Goal: Task Accomplishment & Management: Use online tool/utility

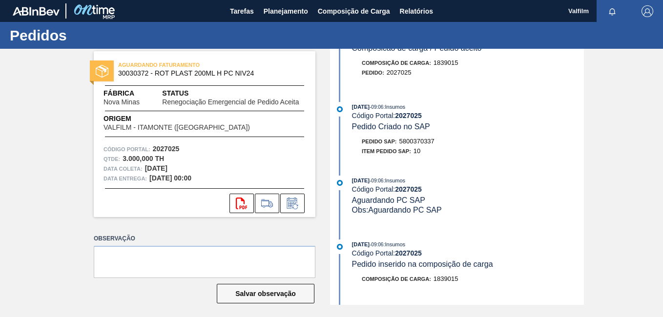
scroll to position [244, 0]
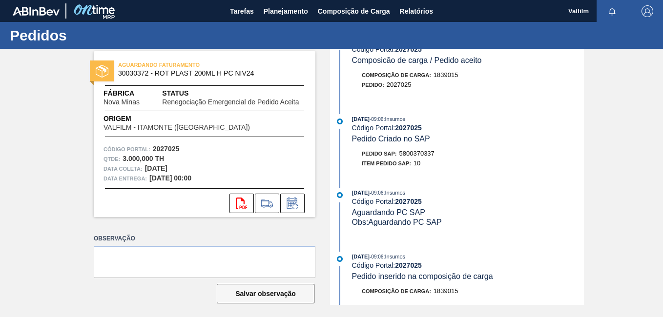
click at [424, 153] on span "5800370337" at bounding box center [416, 153] width 35 height 7
copy span "5800370337"
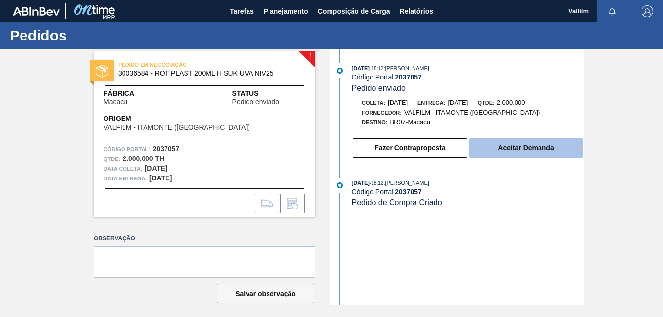
click at [527, 155] on button "Aceitar Demanda" at bounding box center [526, 148] width 114 height 20
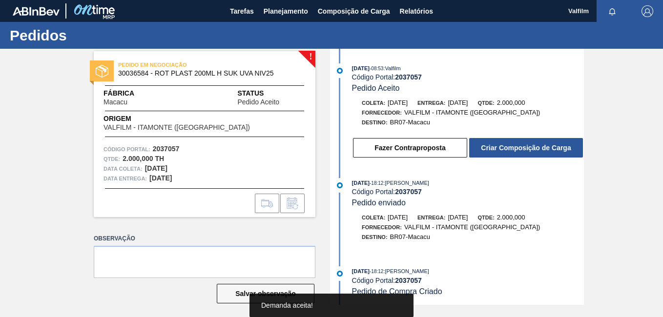
click at [527, 155] on button "Criar Composição de Carga" at bounding box center [526, 148] width 114 height 20
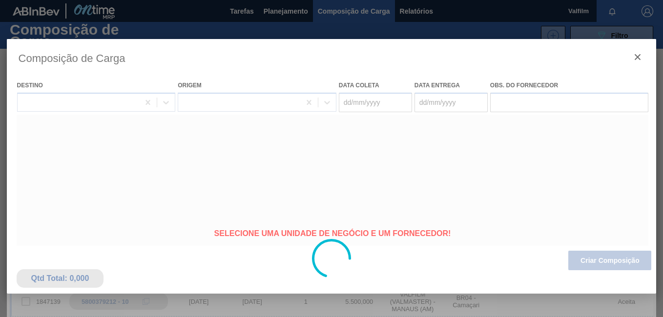
type coleta "20/10/2025"
type entrega "22/10/2025"
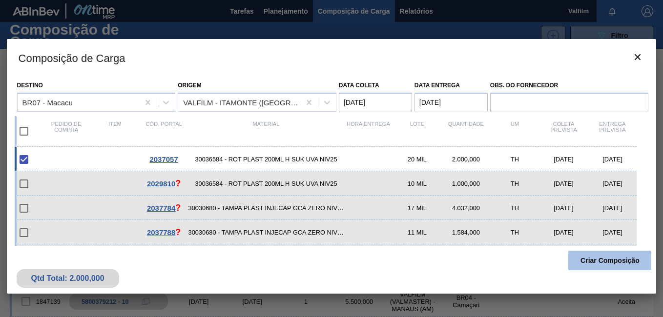
click at [595, 262] on button "Criar Composição" at bounding box center [609, 261] width 83 height 20
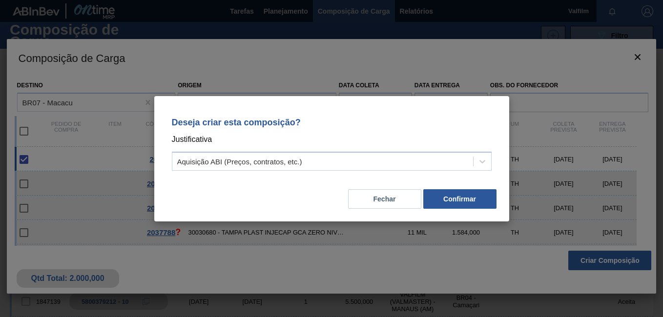
click at [267, 177] on div "Fechar Confirmar" at bounding box center [331, 193] width 331 height 33
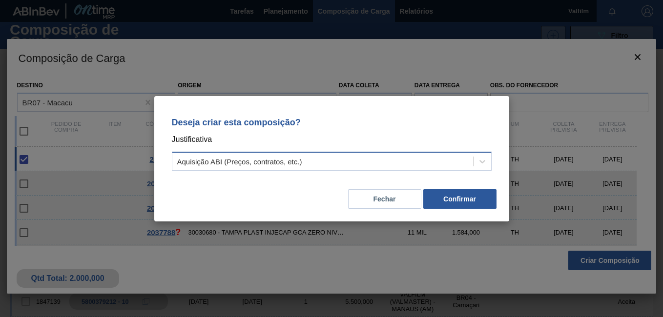
click at [258, 164] on div "Aquisição ABI (Preços, contratos, etc.)" at bounding box center [239, 161] width 125 height 8
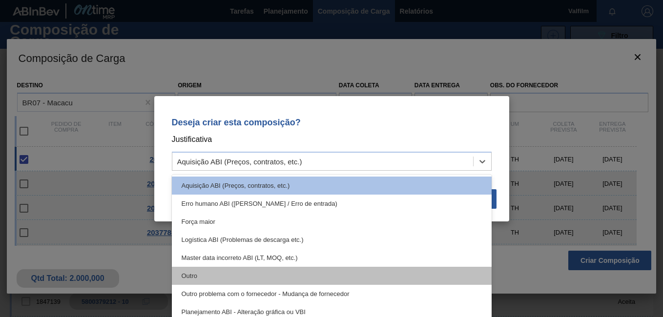
click at [223, 269] on div "Outro" at bounding box center [332, 276] width 320 height 18
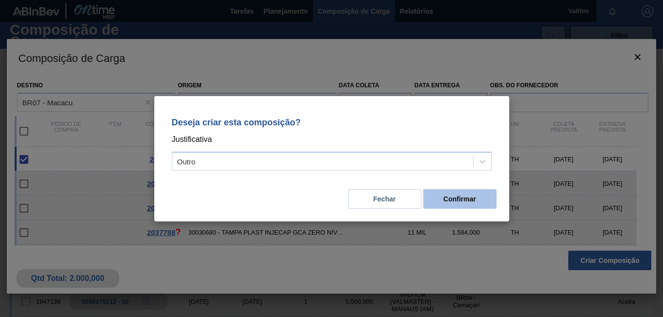
click at [457, 204] on button "Confirmar" at bounding box center [459, 199] width 73 height 20
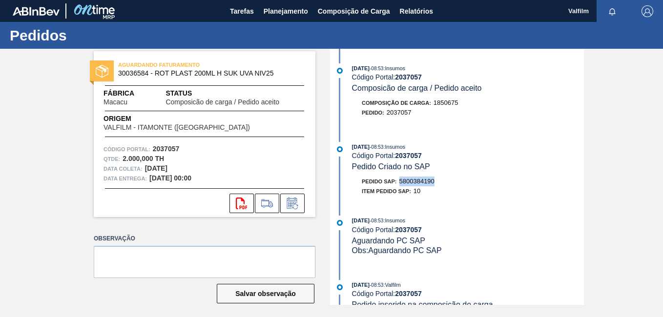
drag, startPoint x: 443, startPoint y: 181, endPoint x: 401, endPoint y: 178, distance: 42.1
click at [401, 178] on div "Pedido SAP: 5800384190" at bounding box center [468, 182] width 232 height 10
copy span "5800384190"
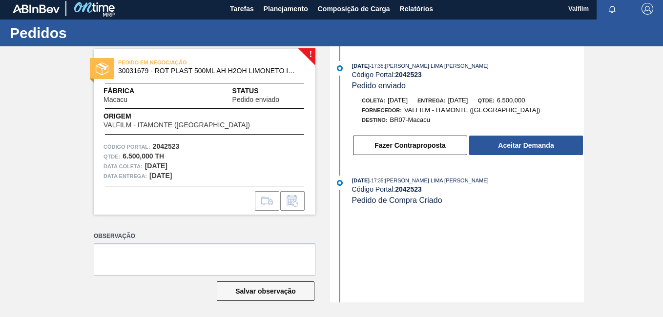
scroll to position [5, 0]
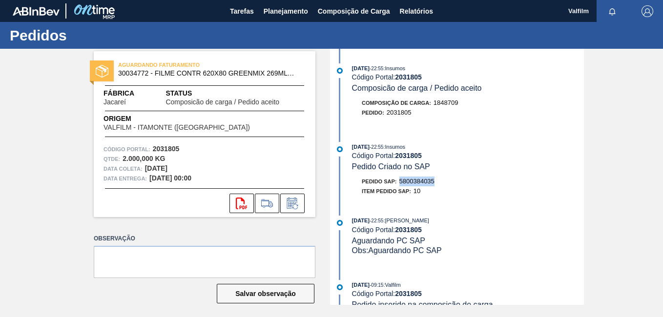
drag, startPoint x: 450, startPoint y: 178, endPoint x: 399, endPoint y: 178, distance: 50.8
click at [399, 178] on div "Pedido SAP: 5800384035" at bounding box center [468, 182] width 232 height 10
copy span "5800384035"
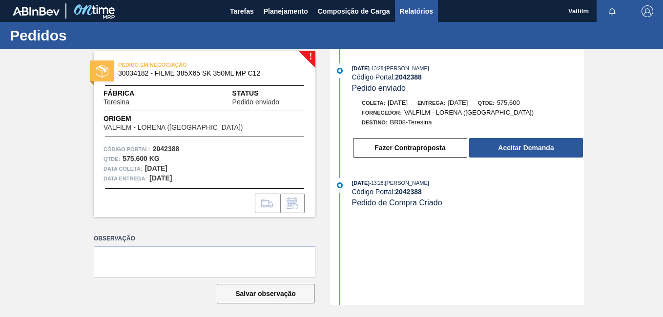
drag, startPoint x: 425, startPoint y: 14, endPoint x: 427, endPoint y: 21, distance: 7.1
click at [425, 14] on span "Relatórios" at bounding box center [416, 11] width 33 height 12
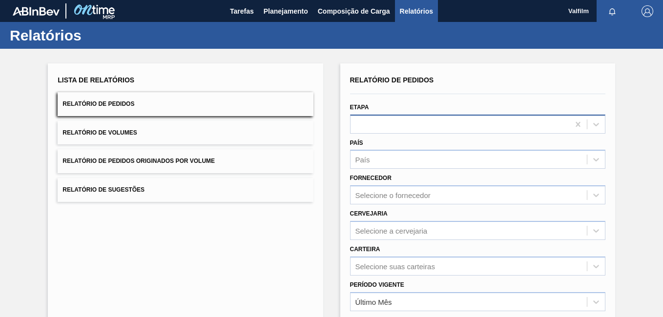
click at [413, 124] on div at bounding box center [459, 124] width 219 height 14
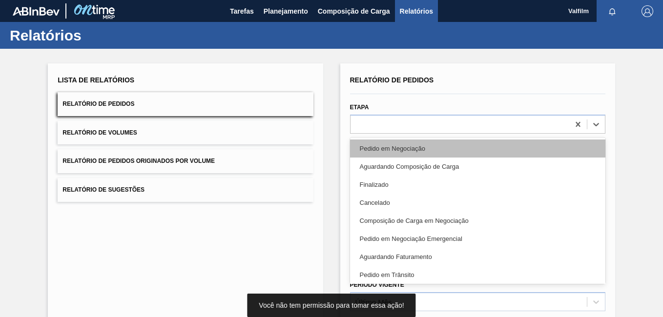
click at [402, 149] on div "Pedido em Negociação" at bounding box center [477, 149] width 255 height 18
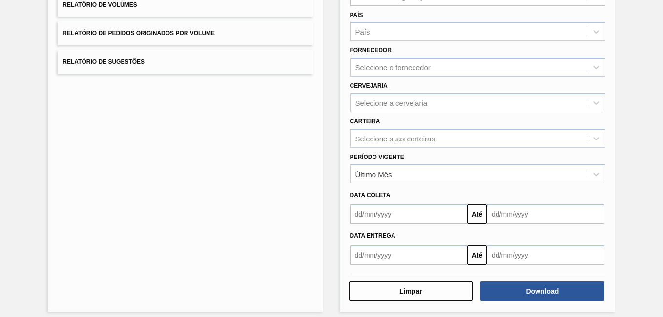
scroll to position [135, 0]
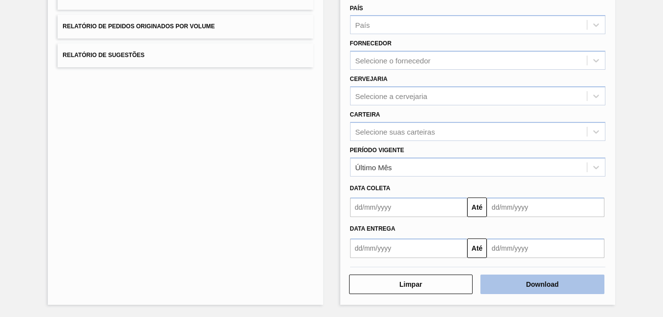
click at [539, 279] on button "Download" at bounding box center [542, 285] width 124 height 20
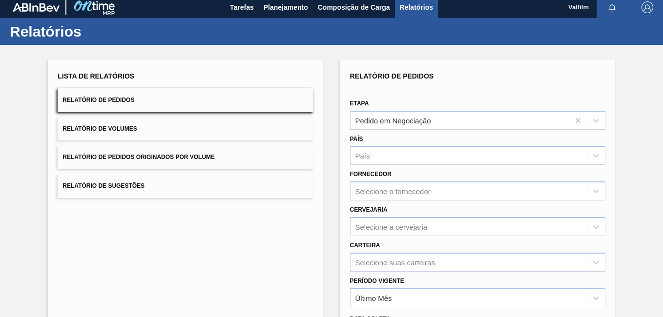
scroll to position [0, 0]
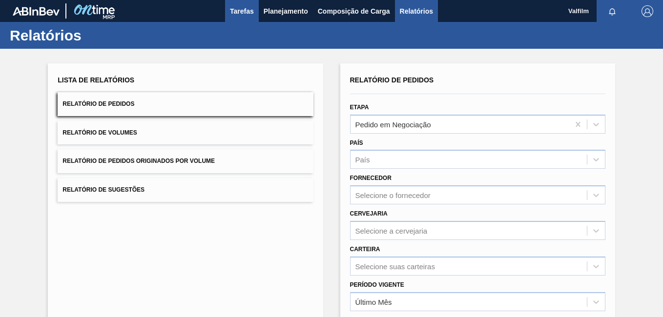
click at [233, 11] on span "Tarefas" at bounding box center [242, 11] width 24 height 12
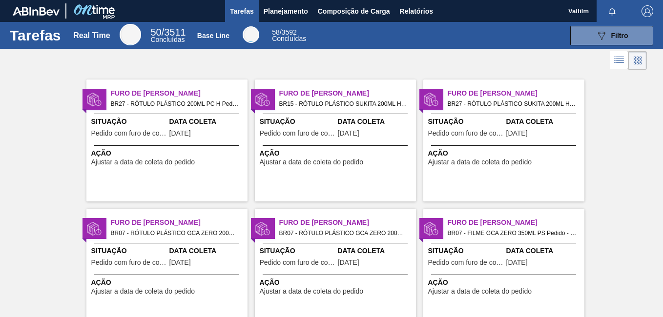
click at [331, 137] on span "Pedido com furo de coleta" at bounding box center [298, 133] width 76 height 7
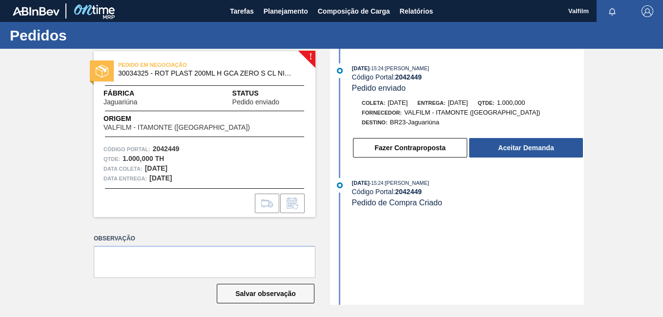
click at [234, 140] on div "PEDIDO EM NEGOCIAÇÃO 30034325 - ROT PLAST 200ML H GCA ZERO S CL NIV25 Fábrica J…" at bounding box center [205, 134] width 222 height 166
